Goal: Navigation & Orientation: Find specific page/section

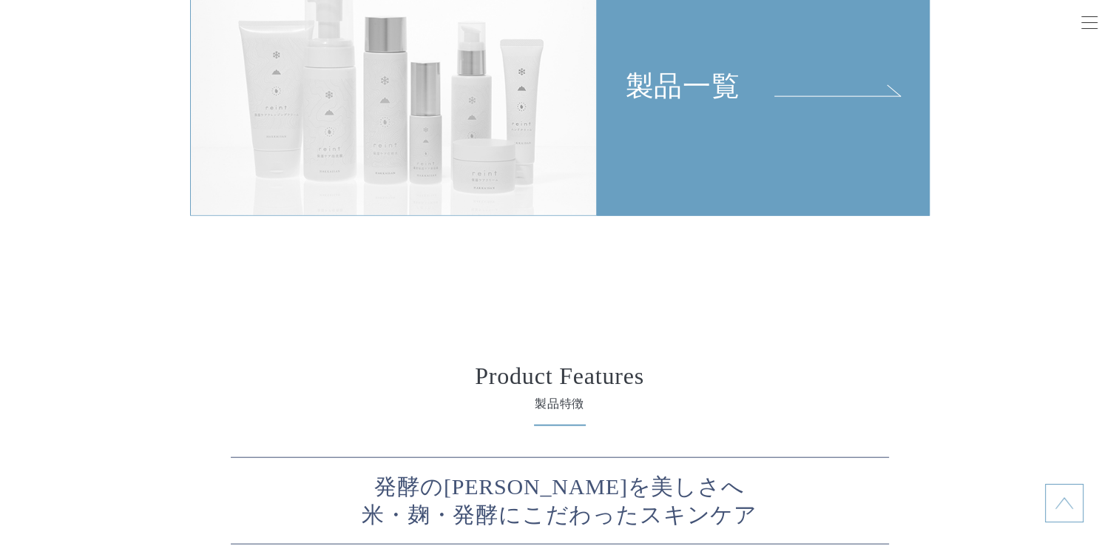
scroll to position [3181, 0]
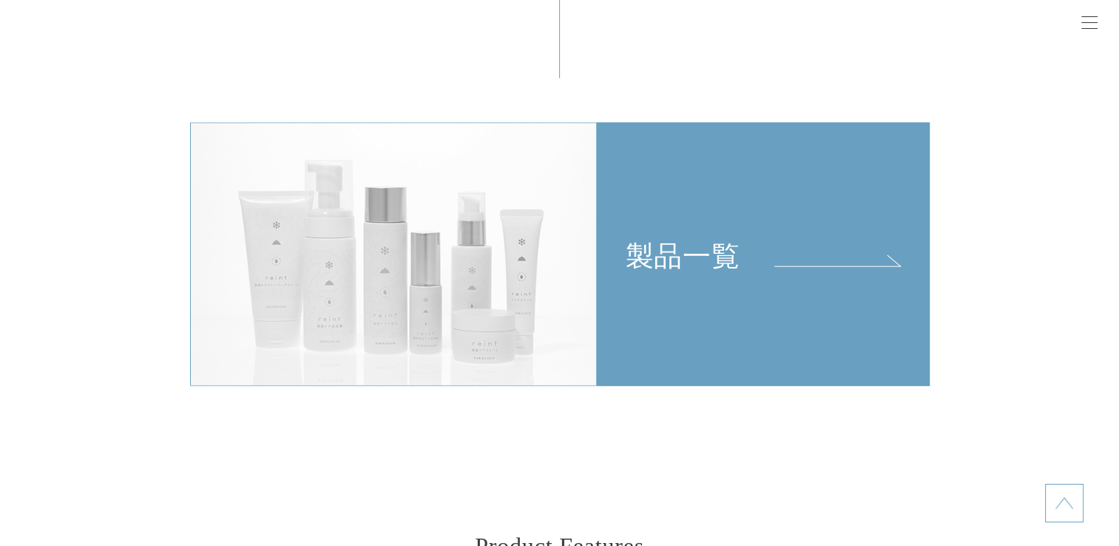
click at [834, 243] on div "製品一覧" at bounding box center [763, 198] width 331 height 149
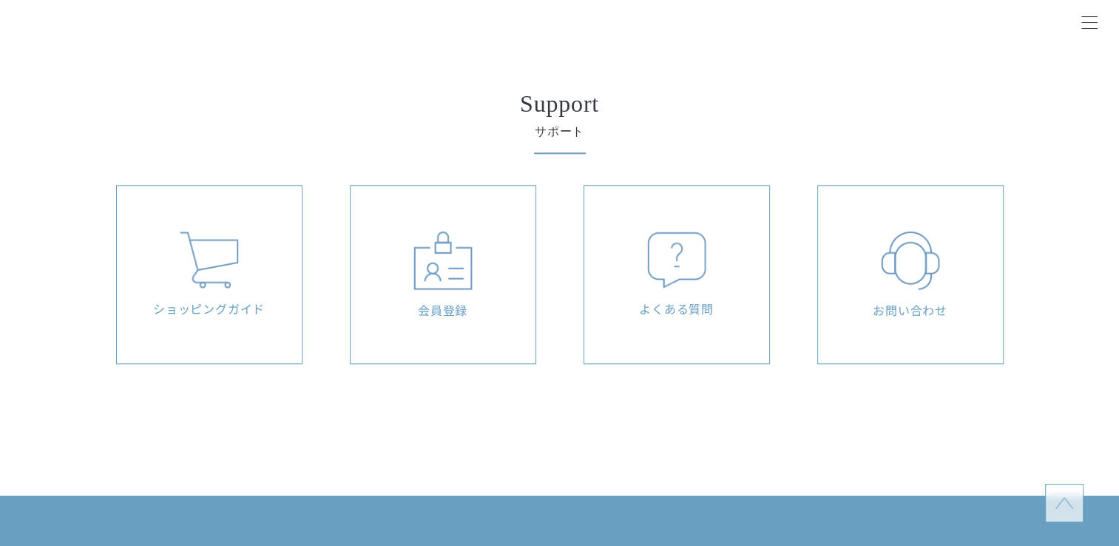
scroll to position [1360, 0]
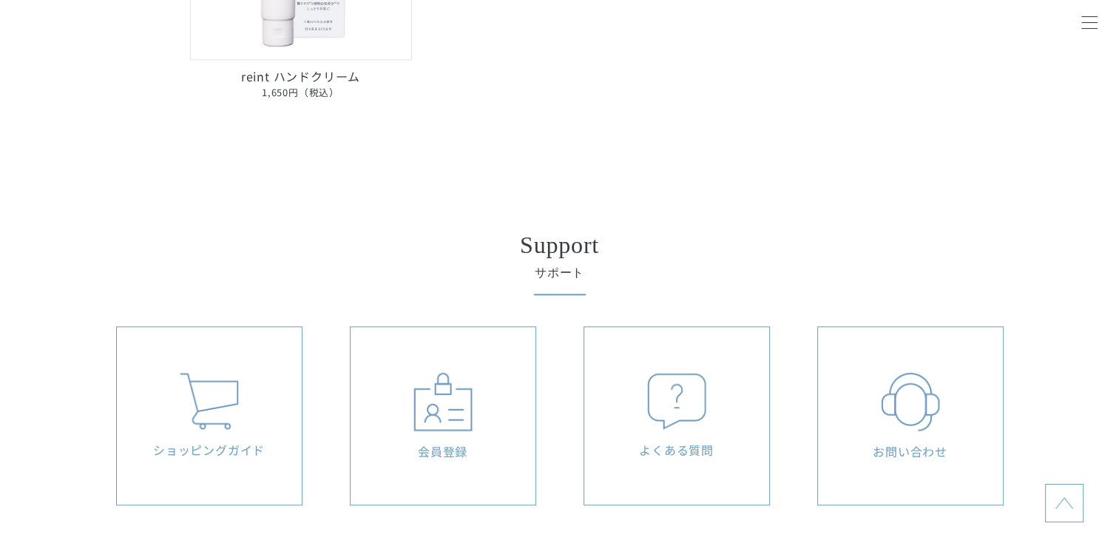
click at [236, 393] on img at bounding box center [209, 401] width 59 height 57
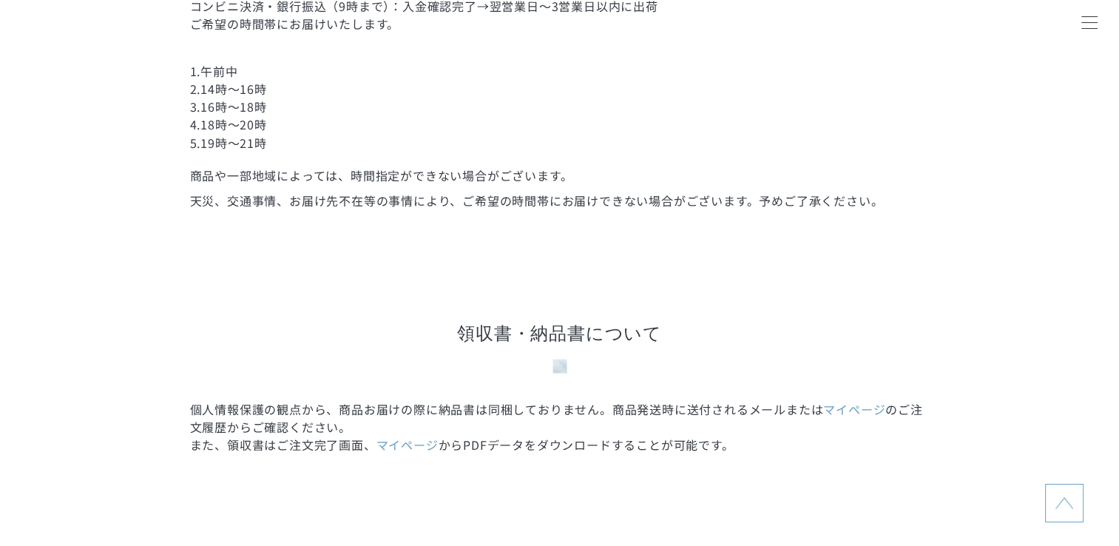
scroll to position [2663, 0]
